Goal: Transaction & Acquisition: Download file/media

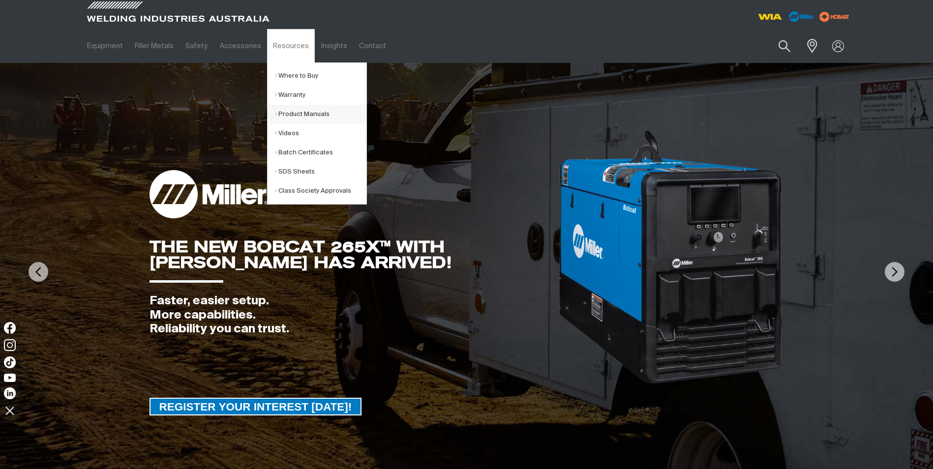
click at [291, 113] on link "Product Manuals" at bounding box center [320, 114] width 91 height 19
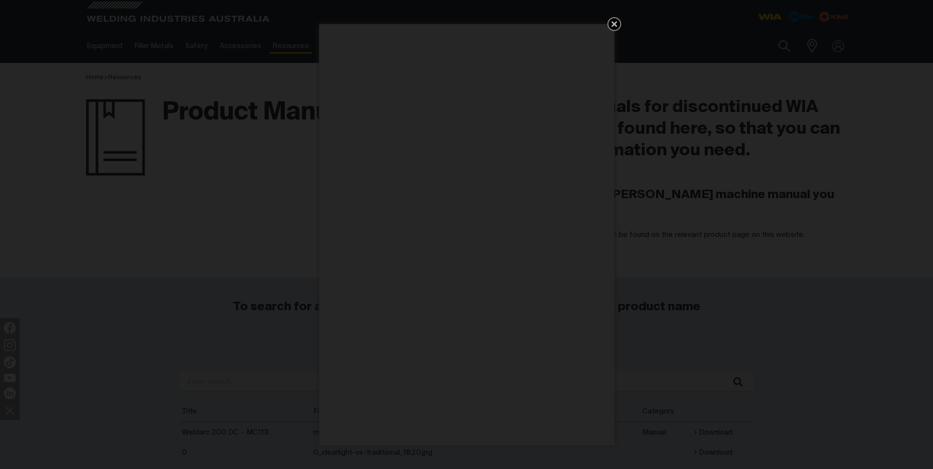
click at [618, 20] on icon "Get 5 WIA Welding Guides Free!" at bounding box center [614, 24] width 12 height 12
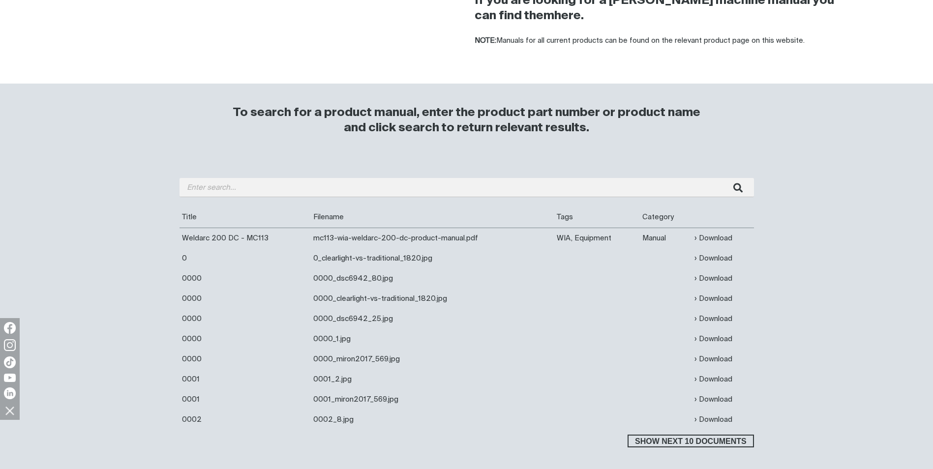
scroll to position [197, 0]
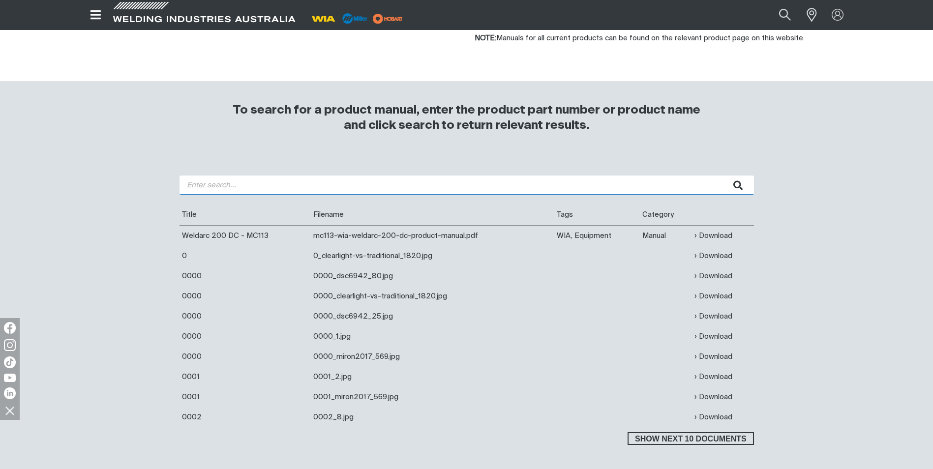
click at [477, 189] on input "search" at bounding box center [467, 185] width 574 height 19
type input "350i"
click at [723, 176] on button "submit" at bounding box center [738, 185] width 31 height 19
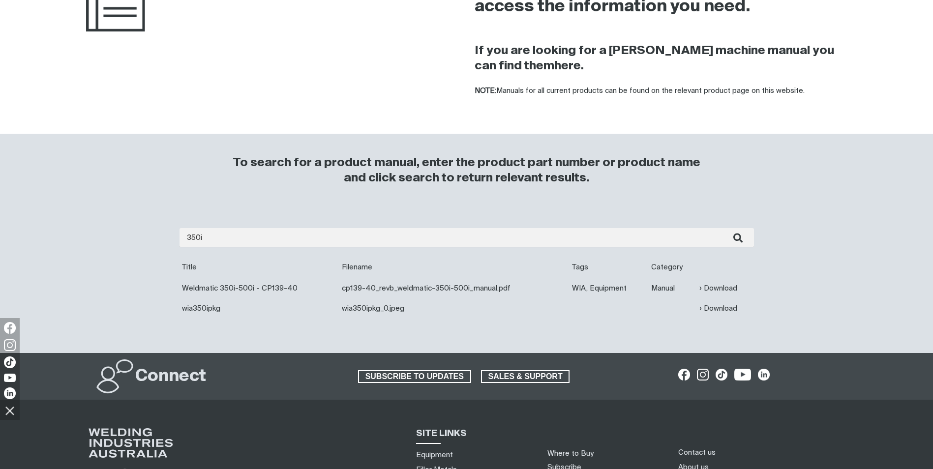
scroll to position [148, 0]
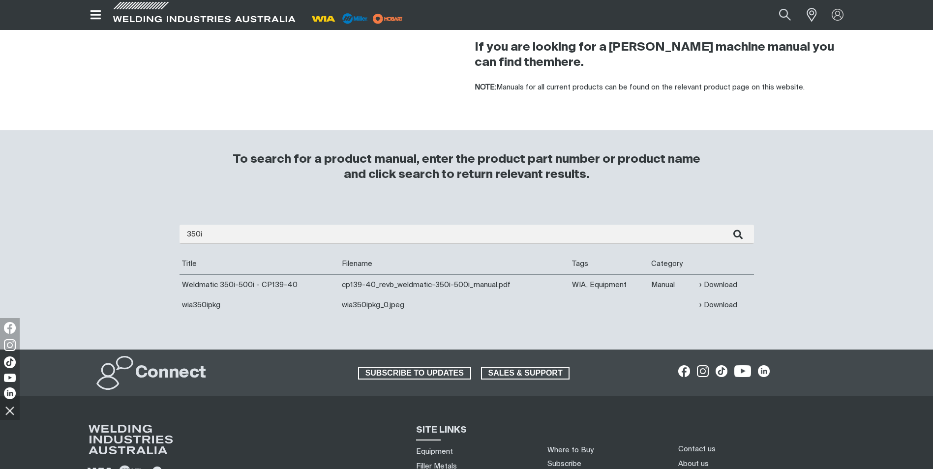
click at [659, 286] on td "Manual" at bounding box center [673, 284] width 48 height 21
click at [722, 282] on link "Download" at bounding box center [718, 284] width 38 height 11
